Goal: Information Seeking & Learning: Check status

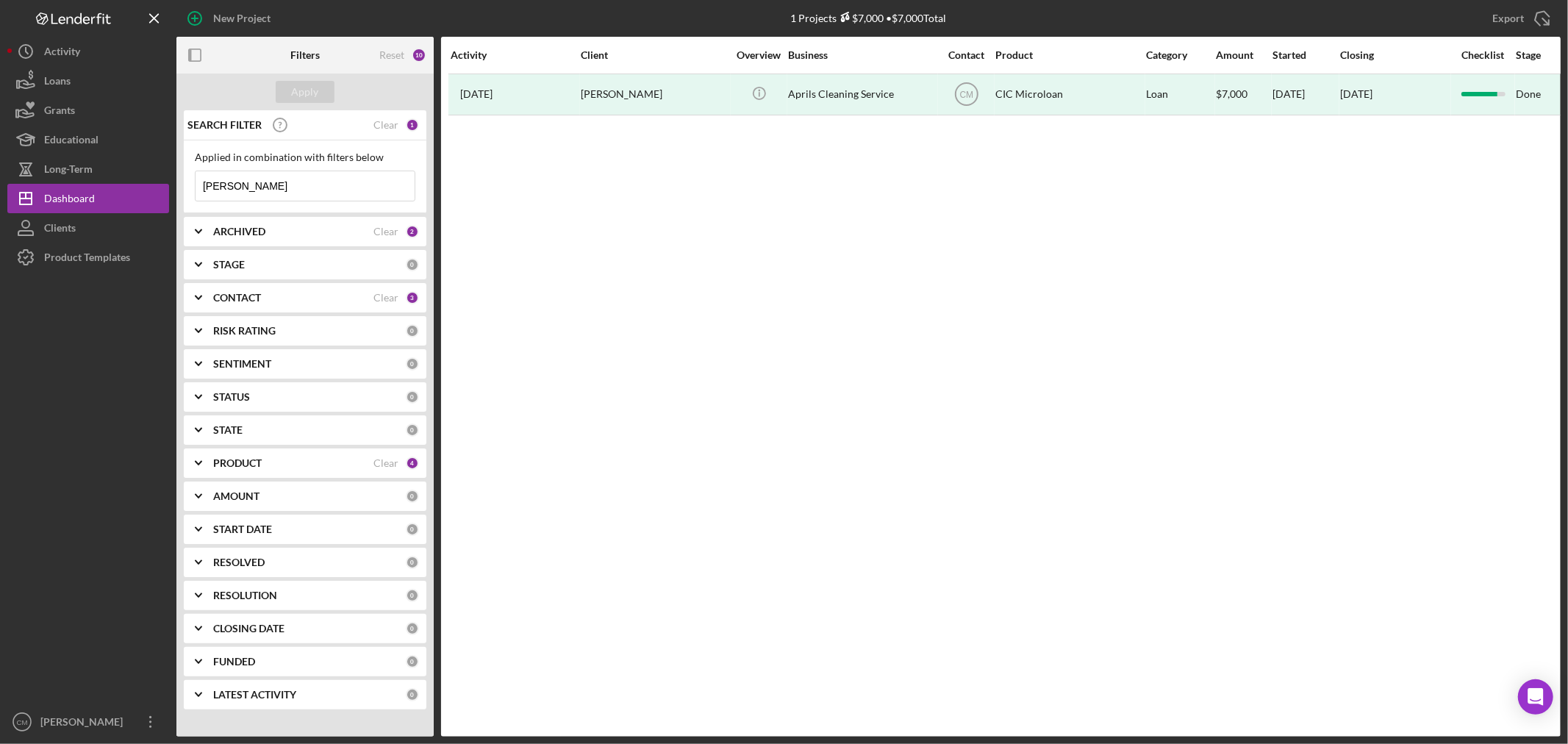
click at [309, 209] on div "Applied in combination with filters below [PERSON_NAME] Icon/Menu Close" at bounding box center [304, 176] width 242 height 72
click at [325, 181] on input "[PERSON_NAME]" at bounding box center [305, 186] width 219 height 30
paste input "[EMAIL_ADDRESS][DOMAIN_NAME]"
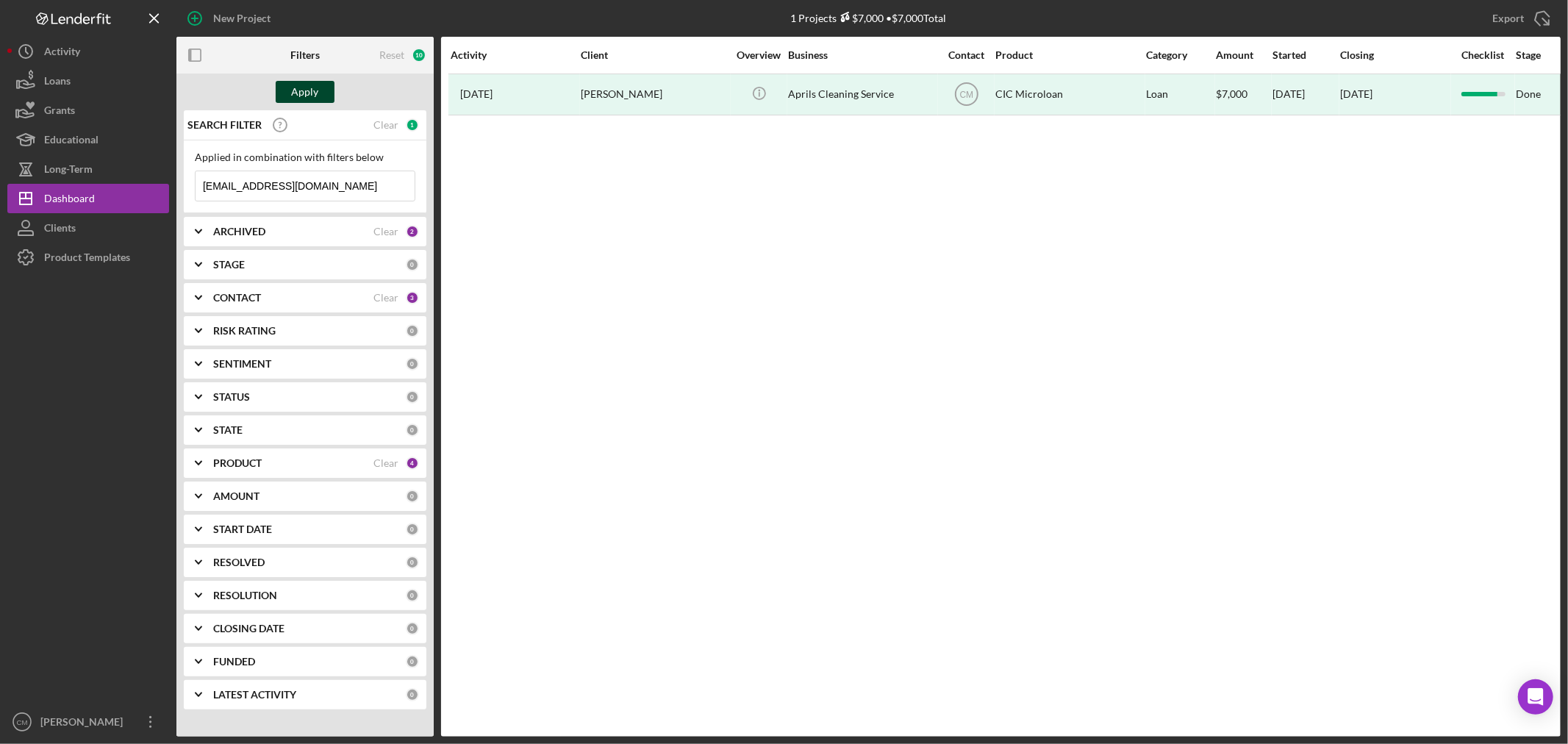
type input "[EMAIL_ADDRESS][DOMAIN_NAME]"
click at [314, 89] on div "Apply" at bounding box center [305, 91] width 27 height 22
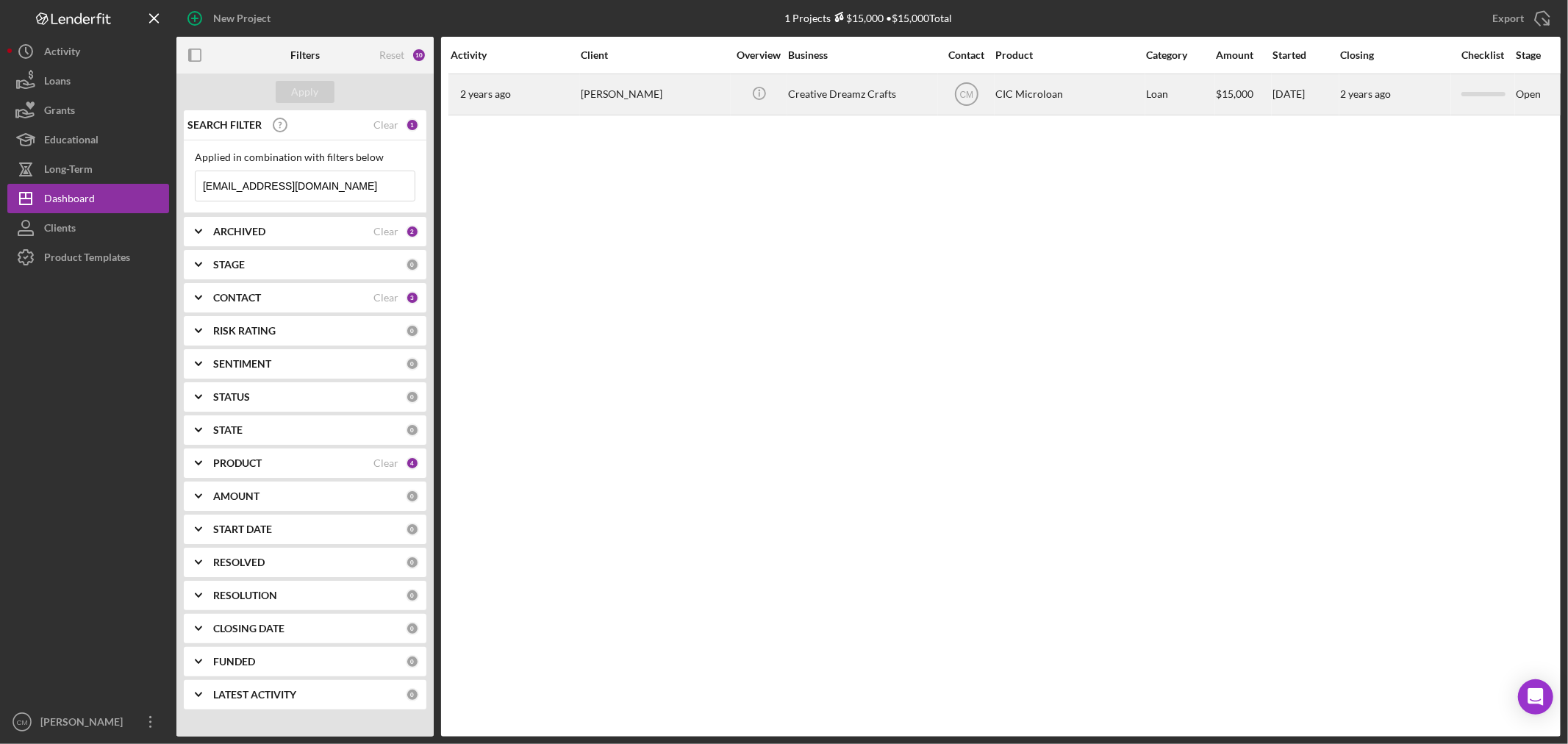
click at [875, 93] on div "Creative Dreamz Crafts" at bounding box center [862, 94] width 147 height 39
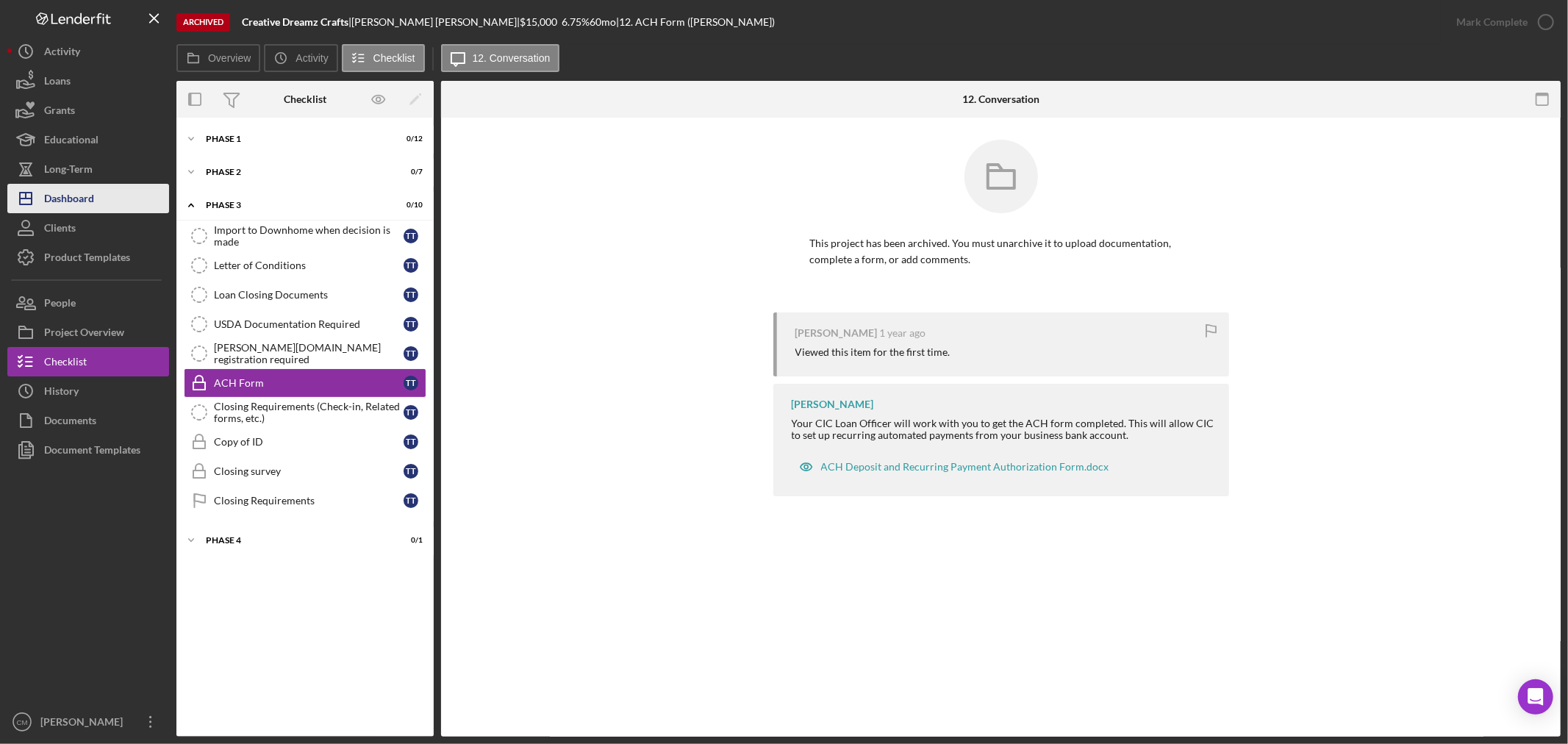
click at [97, 199] on button "Icon/Dashboard Dashboard" at bounding box center [88, 198] width 162 height 30
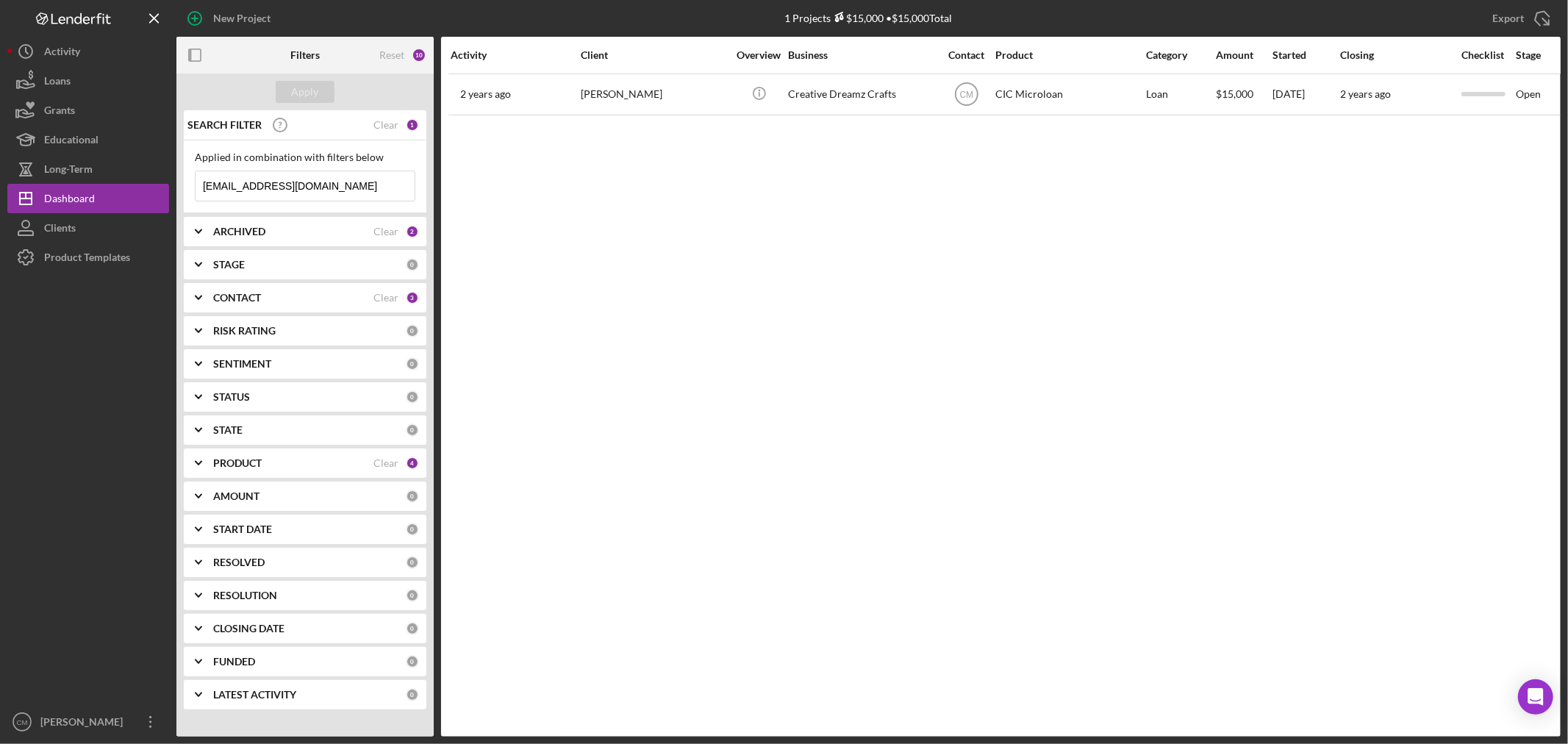
click at [288, 232] on div "ARCHIVED" at bounding box center [293, 231] width 160 height 12
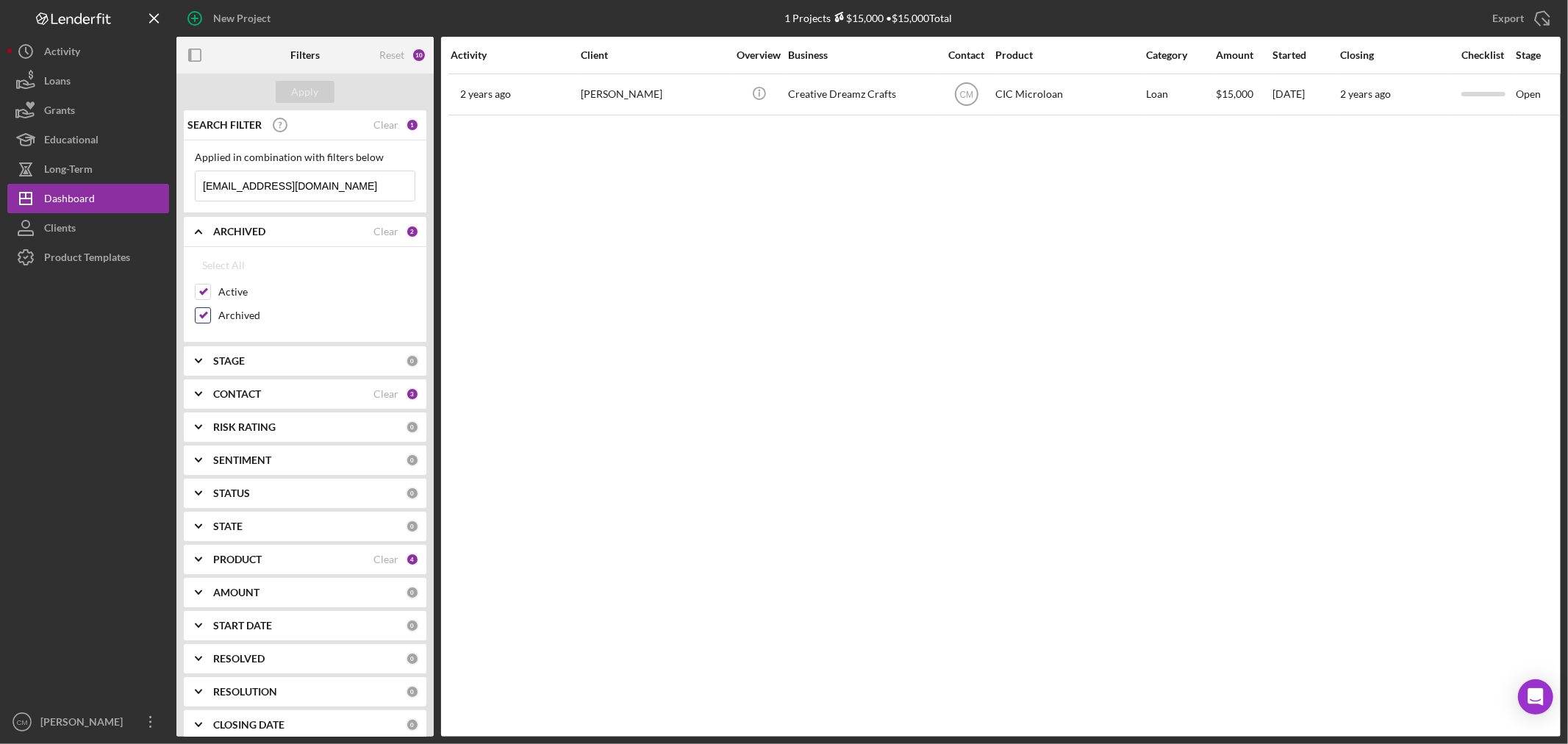
click at [204, 317] on input "Archived" at bounding box center [203, 316] width 14 height 14
checkbox input "false"
click at [332, 97] on button "Apply" at bounding box center [304, 91] width 59 height 22
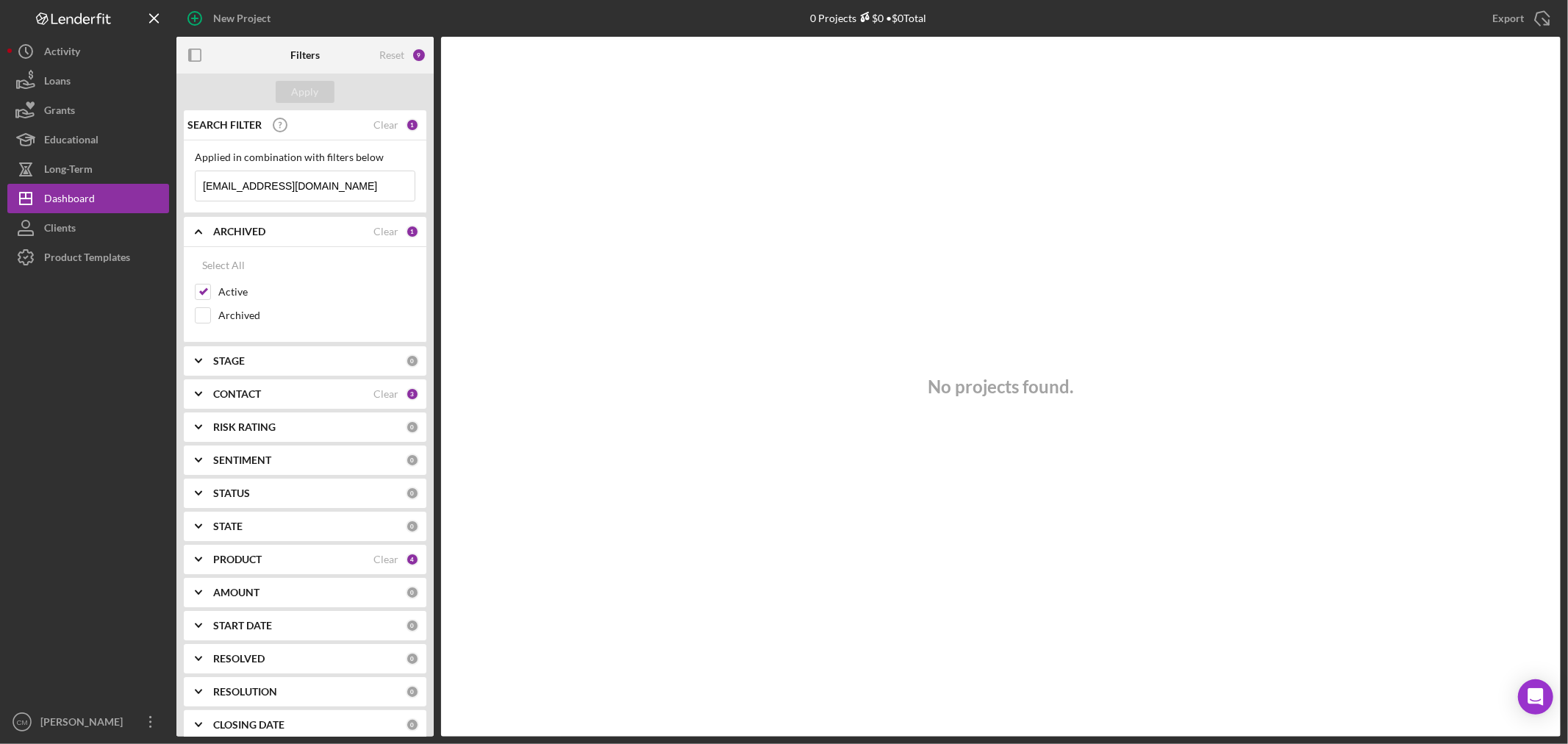
click at [370, 182] on input "[EMAIL_ADDRESS][DOMAIN_NAME]" at bounding box center [305, 186] width 219 height 30
click at [370, 182] on input at bounding box center [305, 186] width 219 height 30
click at [362, 182] on input "[PERSON_NAME]" at bounding box center [305, 186] width 219 height 30
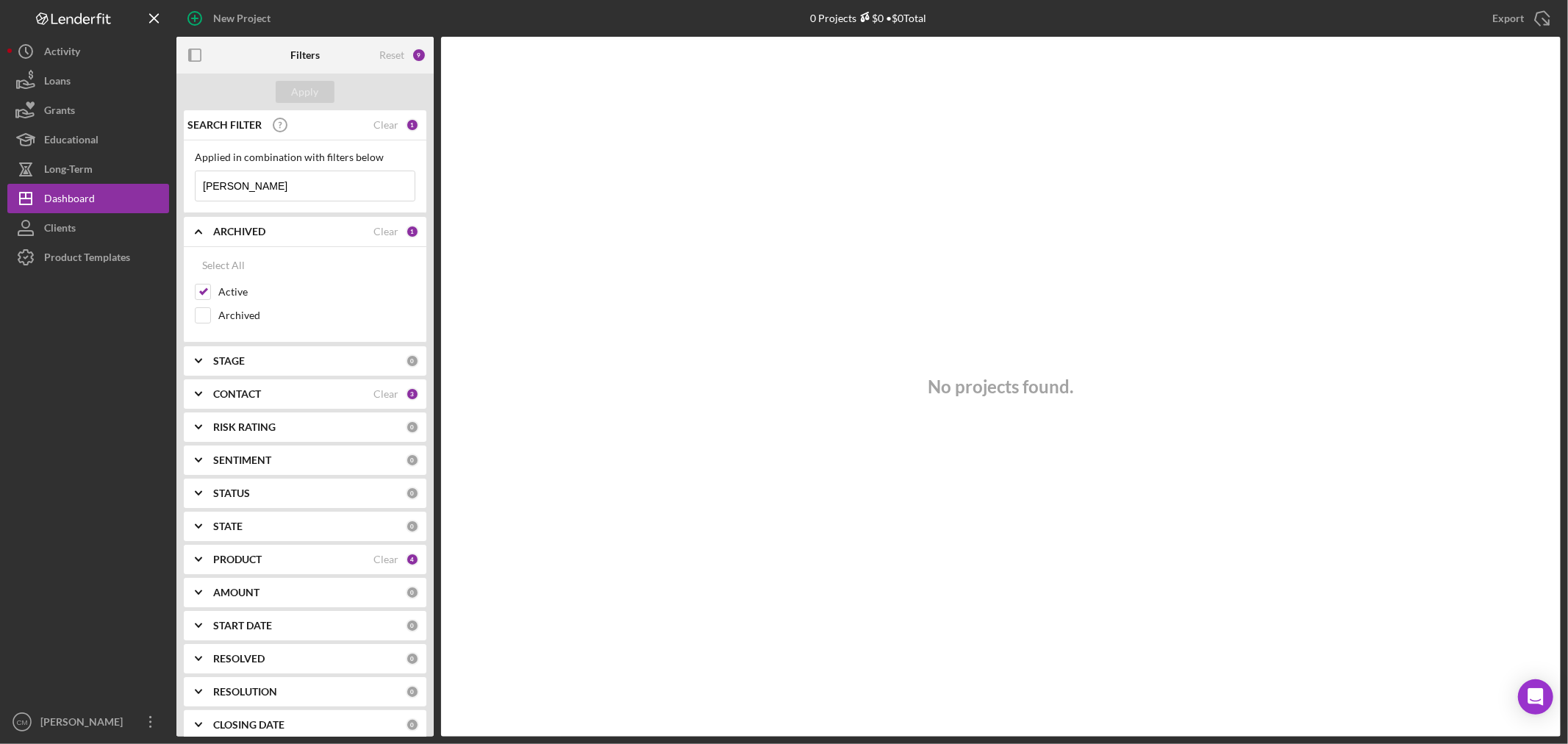
click at [362, 182] on input "[PERSON_NAME]" at bounding box center [305, 186] width 219 height 30
type input "[PERSON_NAME]"
click at [204, 314] on input "Archived" at bounding box center [203, 316] width 14 height 14
checkbox input "true"
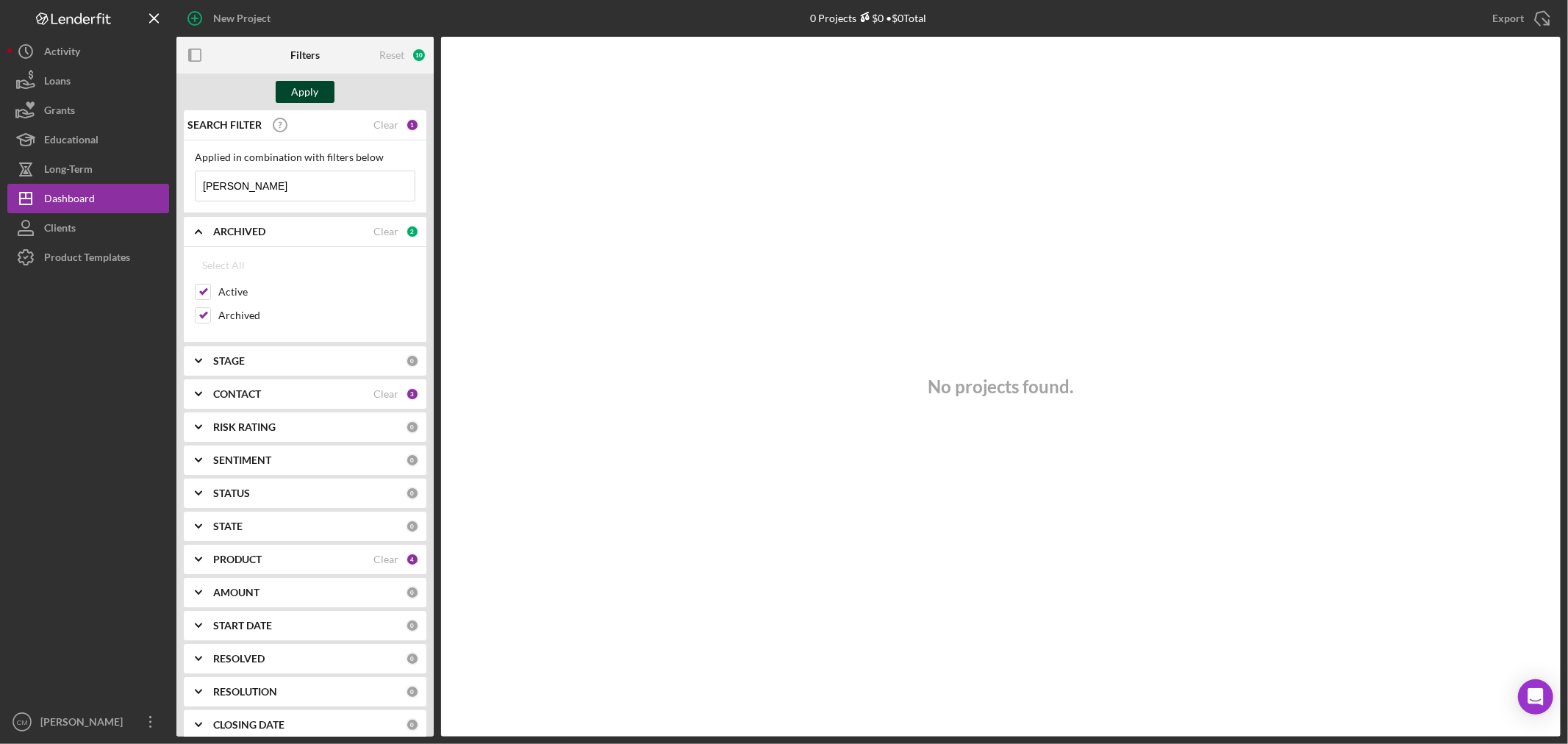
click at [312, 87] on div "Apply" at bounding box center [305, 91] width 27 height 22
